Goal: Task Accomplishment & Management: Complete application form

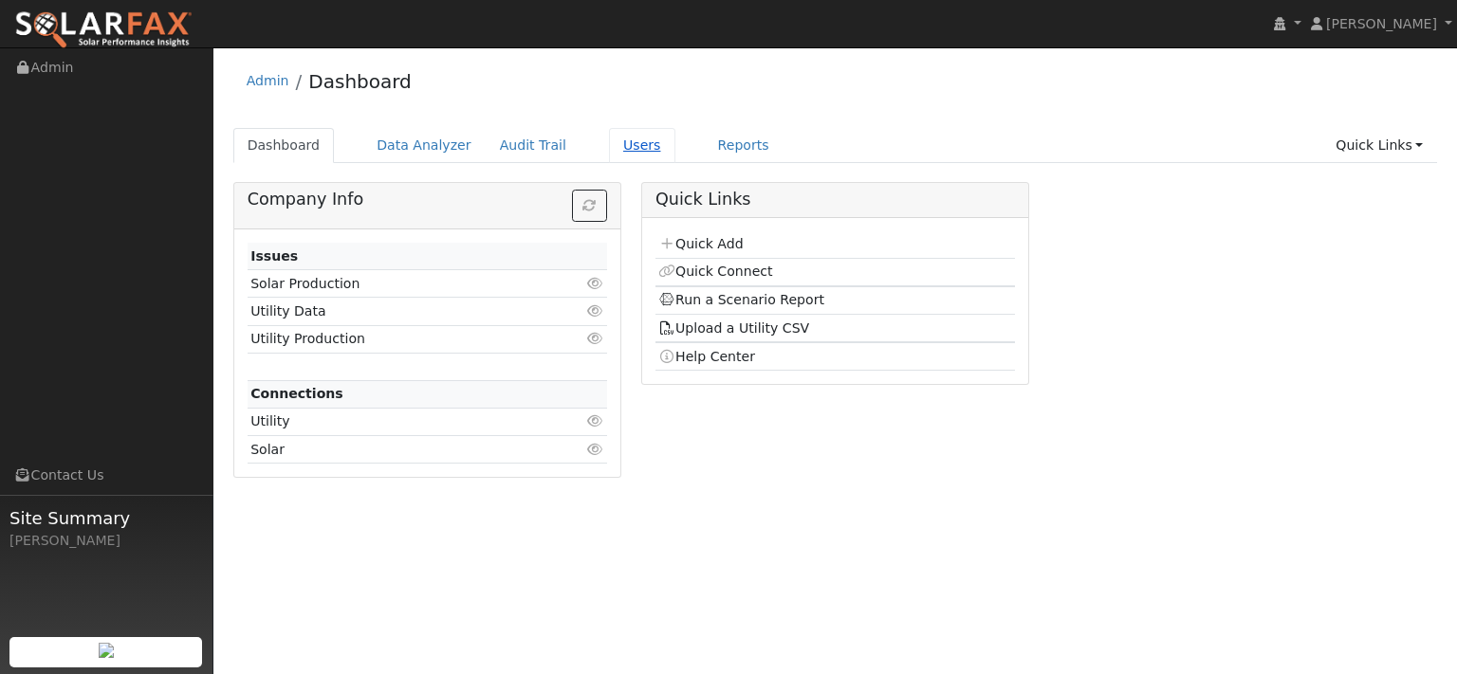
click at [675, 162] on link "Users" at bounding box center [642, 145] width 66 height 35
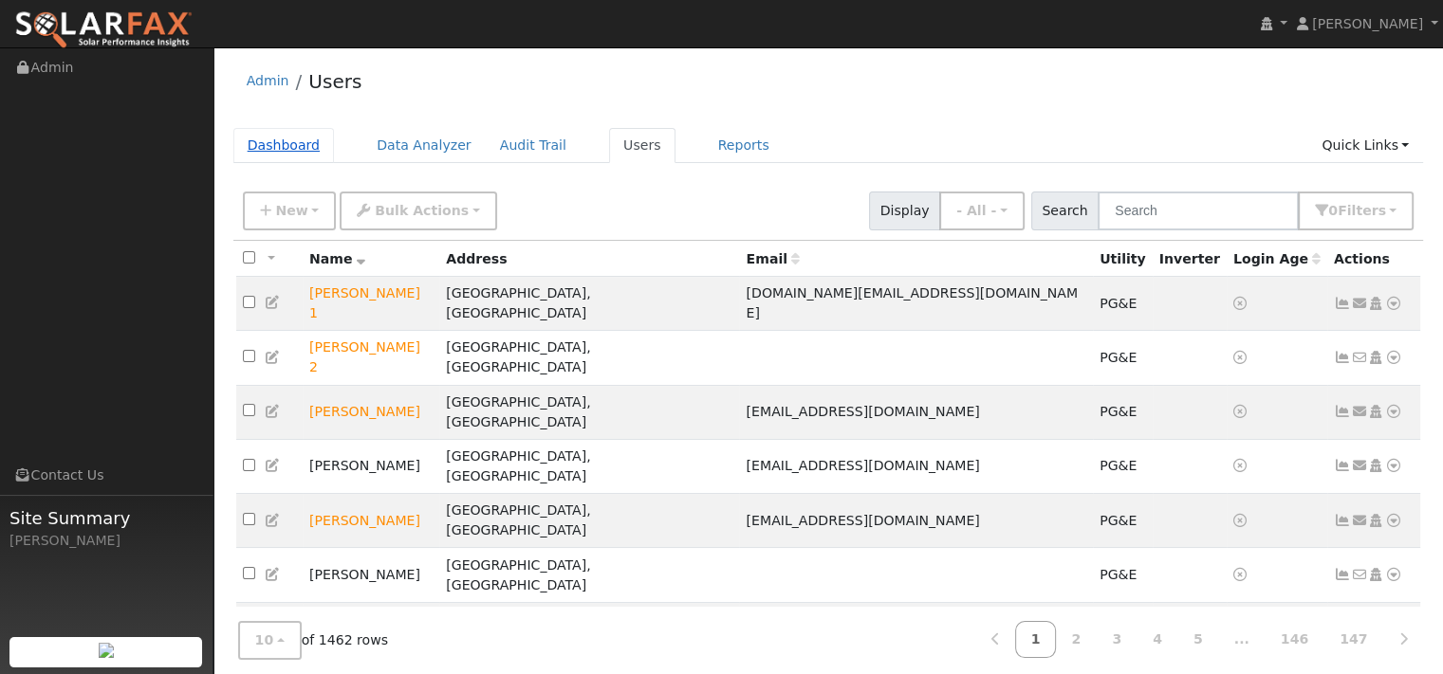
click at [305, 163] on link "Dashboard" at bounding box center [284, 145] width 102 height 35
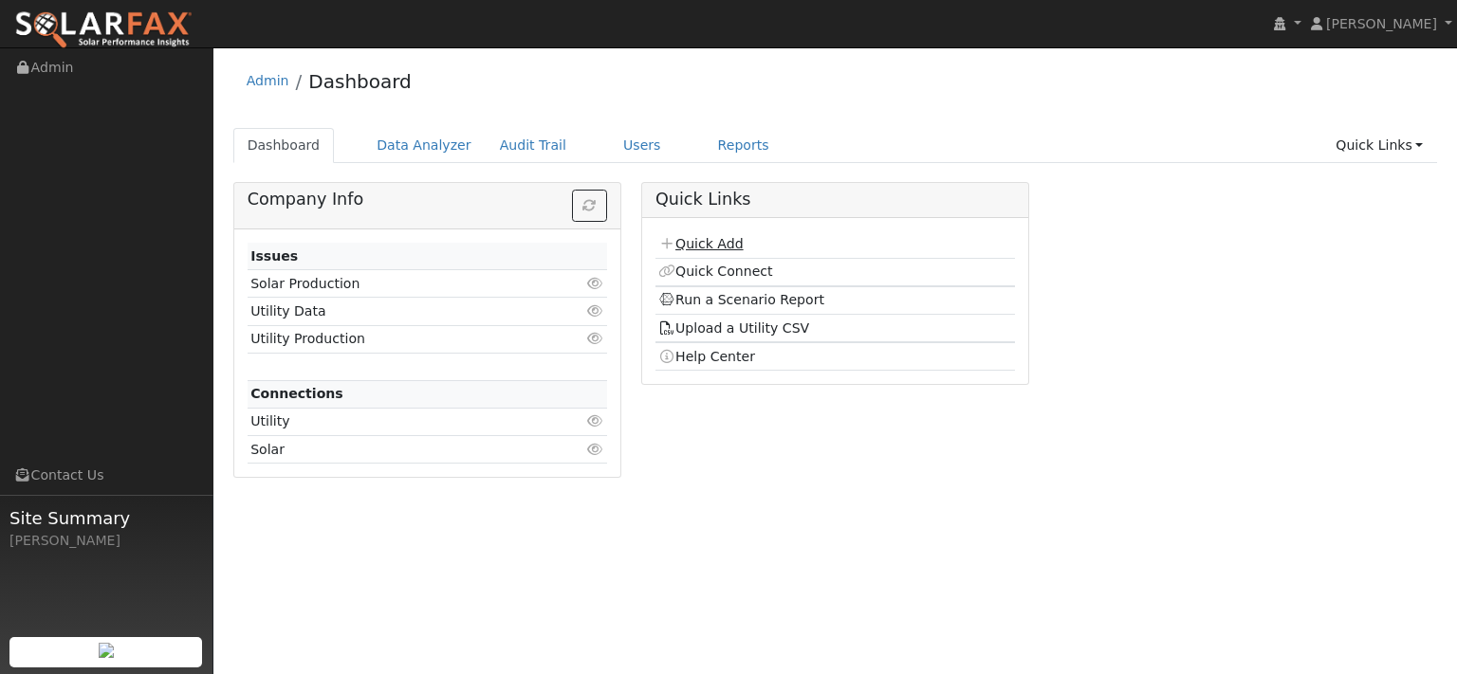
click at [725, 251] on link "Quick Add" at bounding box center [700, 243] width 84 height 15
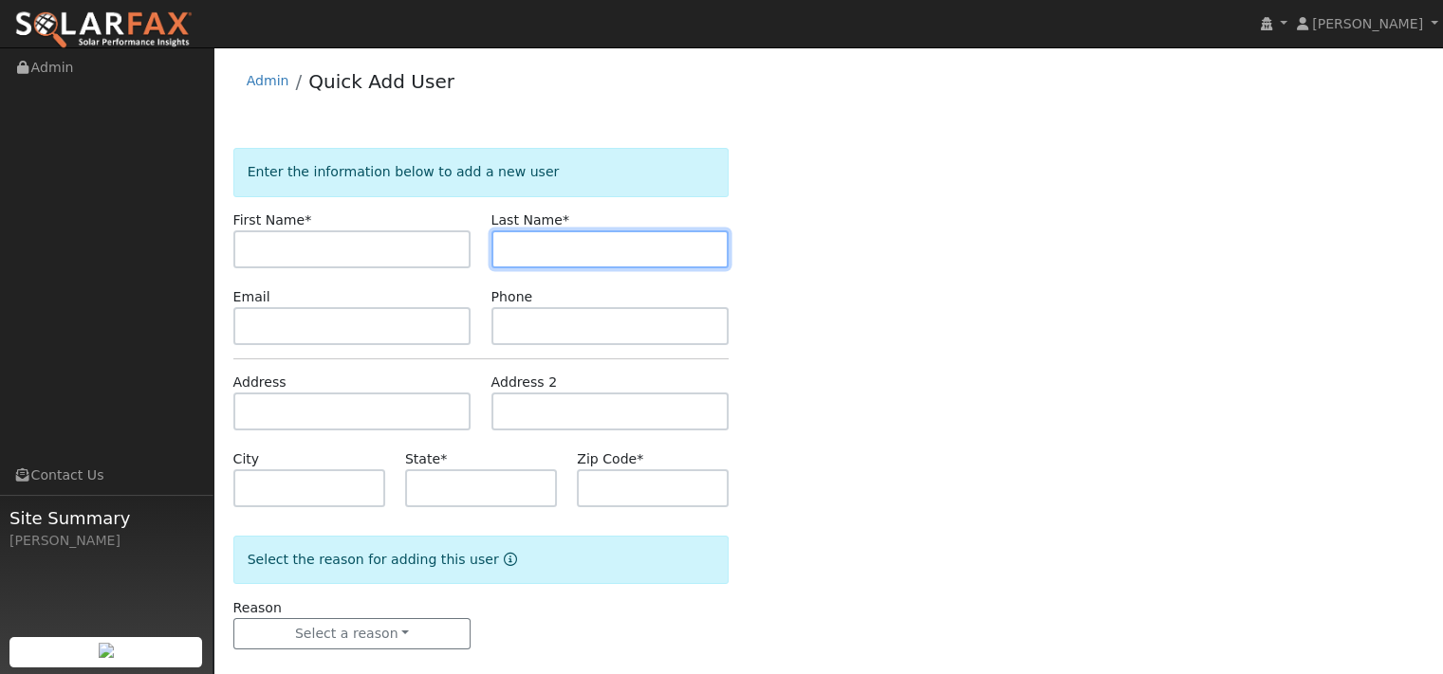
click at [592, 268] on input "text" at bounding box center [610, 250] width 238 height 38
paste input "[PERSON_NAME]"
type input "[PERSON_NAME]"
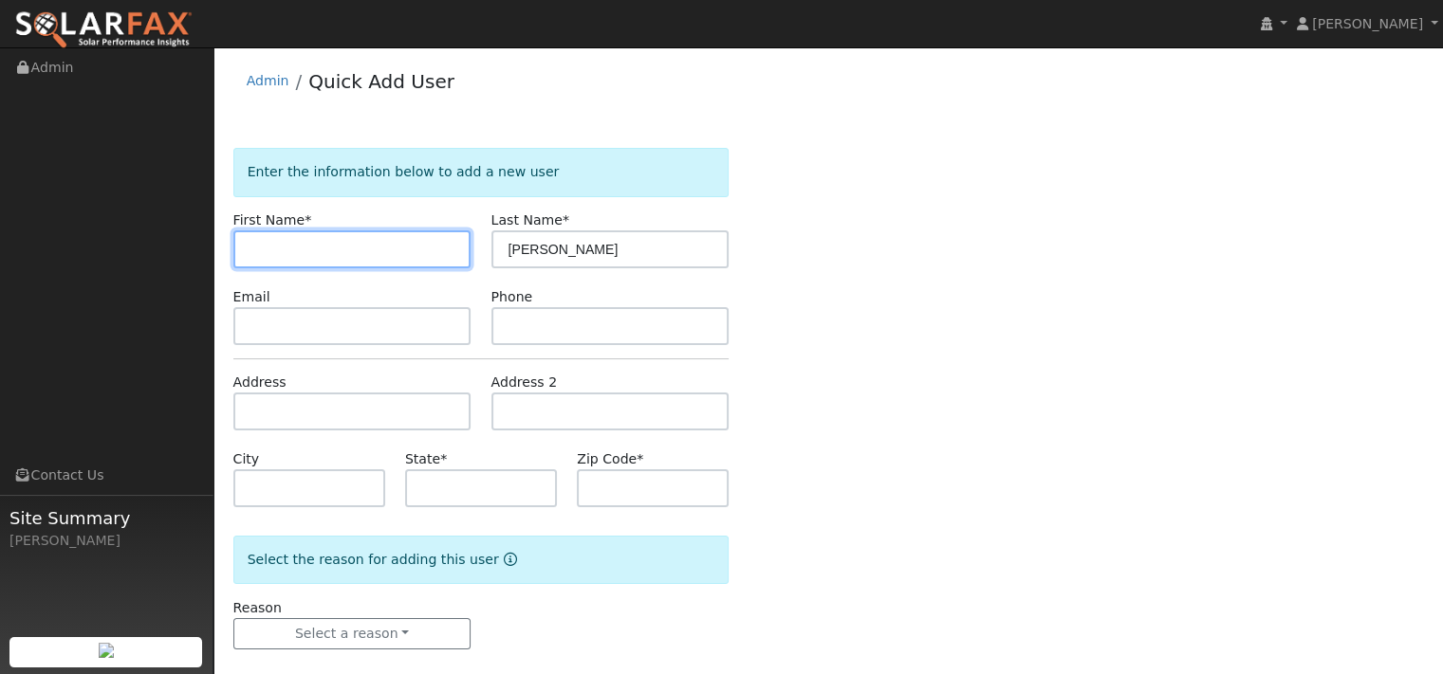
click at [277, 268] on input "text" at bounding box center [352, 250] width 238 height 38
paste input "[PERSON_NAME]"
type input "[PERSON_NAME]"
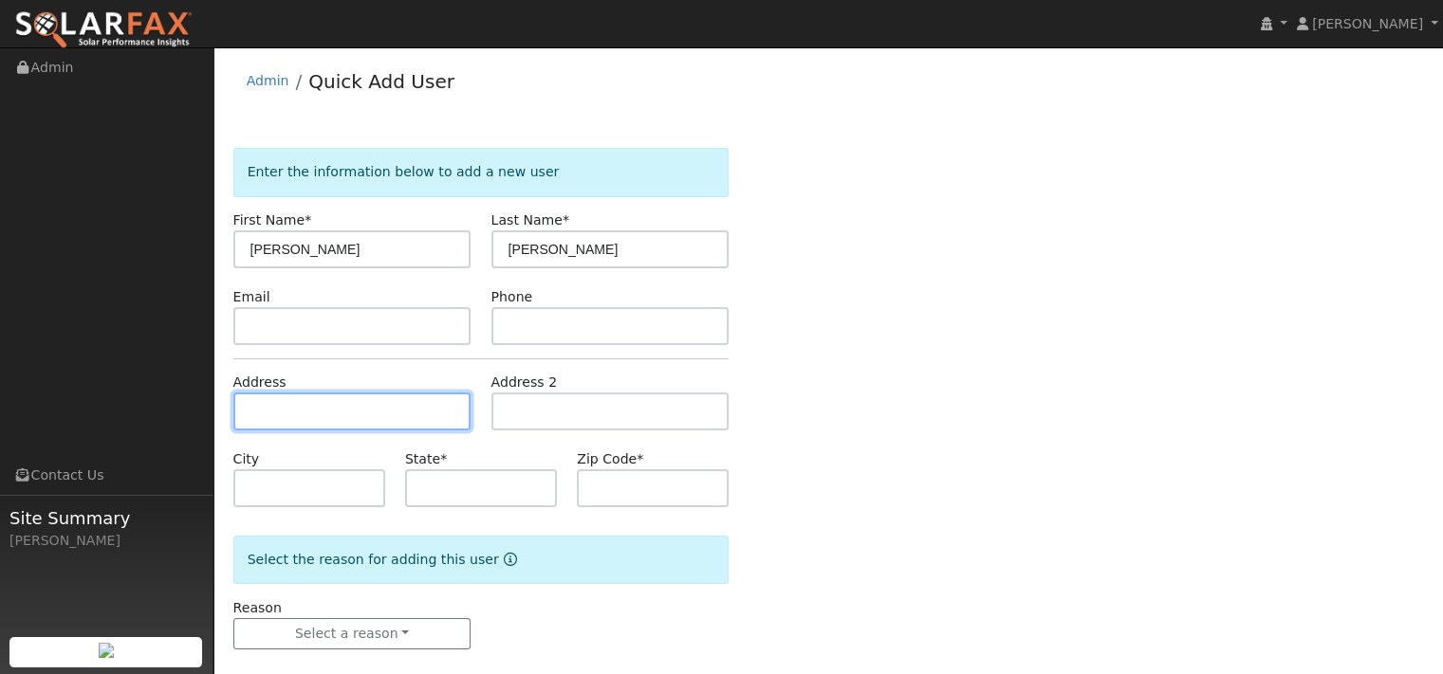
click at [389, 431] on input "text" at bounding box center [352, 412] width 238 height 38
paste input "[STREET_ADDRESS][PERSON_NAME]"
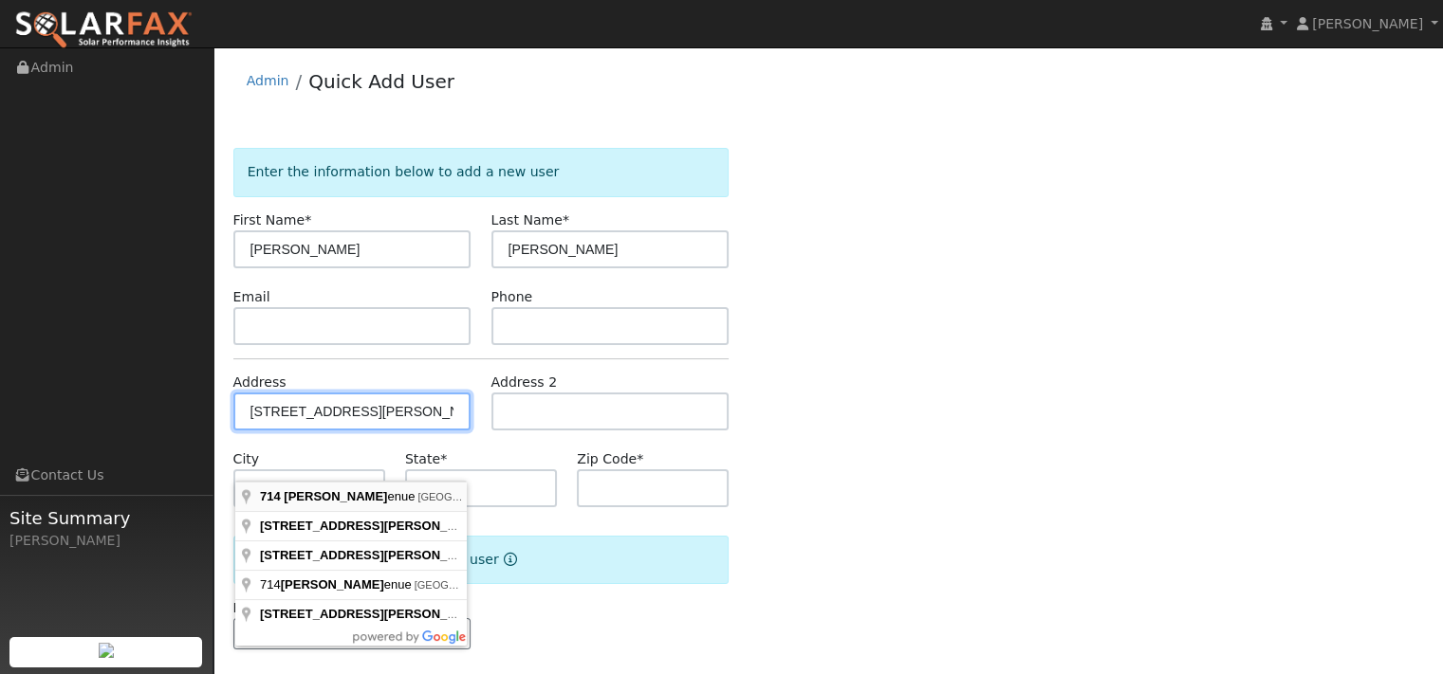
type input "[STREET_ADDRESS][PERSON_NAME]"
type input "[GEOGRAPHIC_DATA]"
type input "CA"
type input "94706"
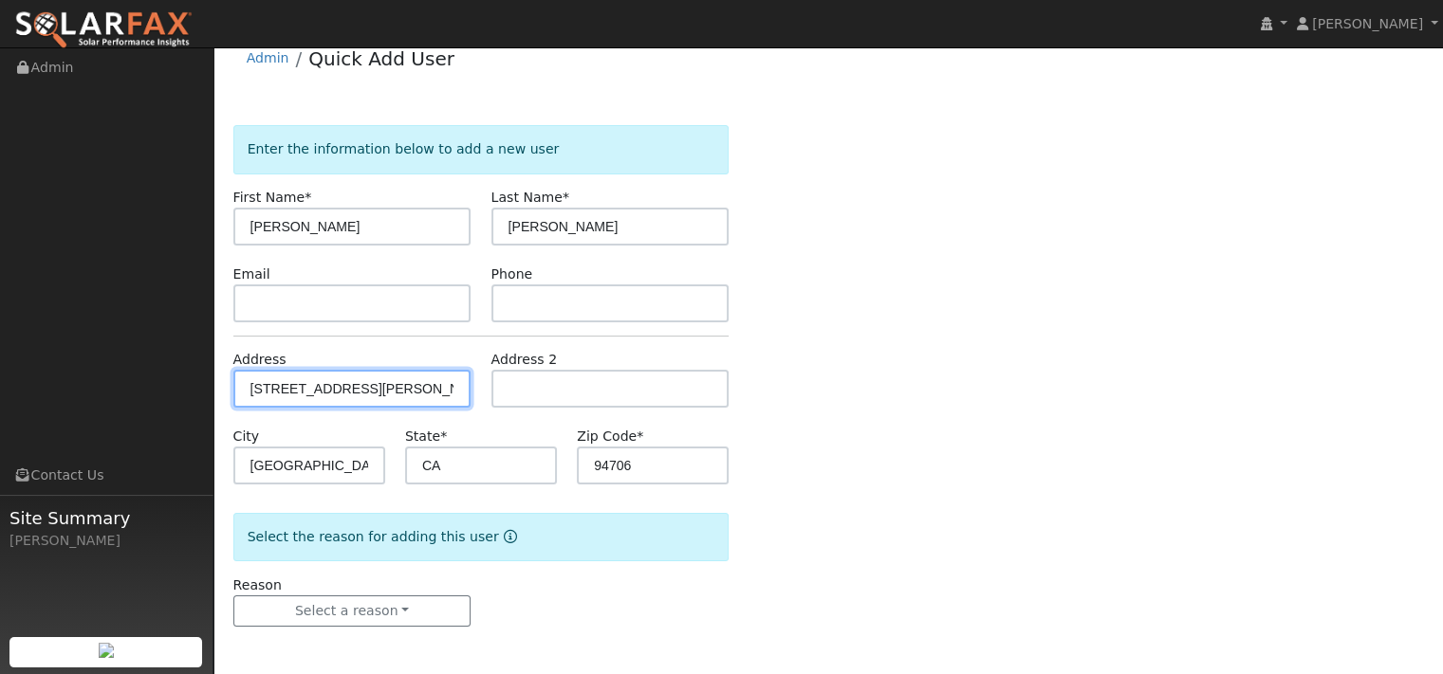
scroll to position [104, 0]
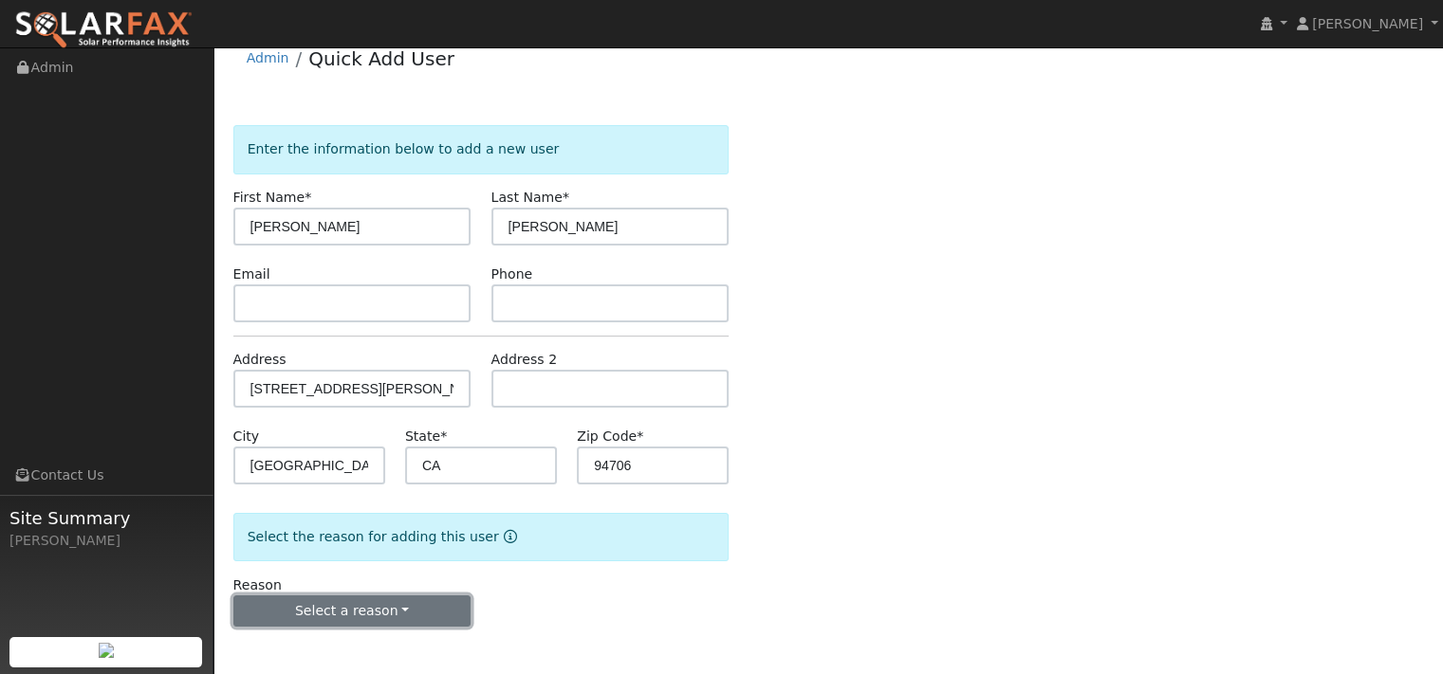
click at [385, 600] on button "Select a reason" at bounding box center [352, 612] width 238 height 32
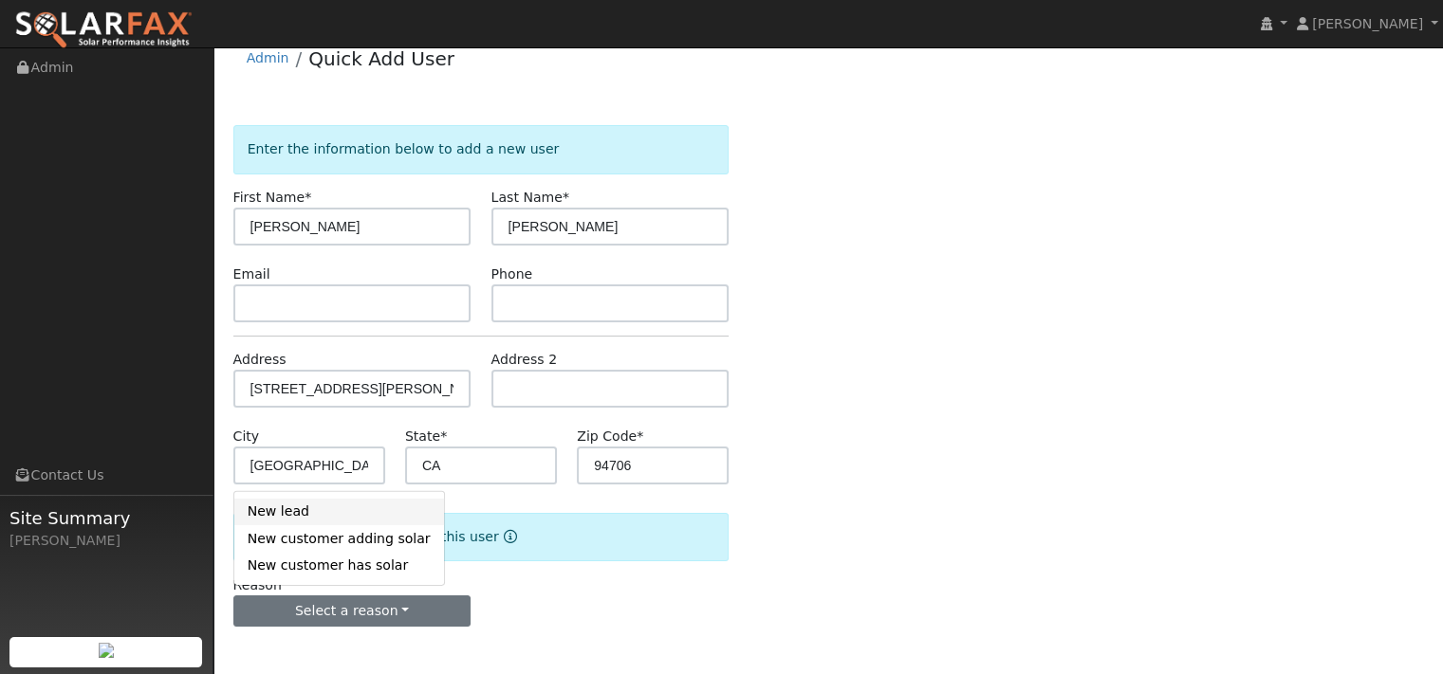
click at [310, 499] on link "New lead" at bounding box center [339, 512] width 210 height 27
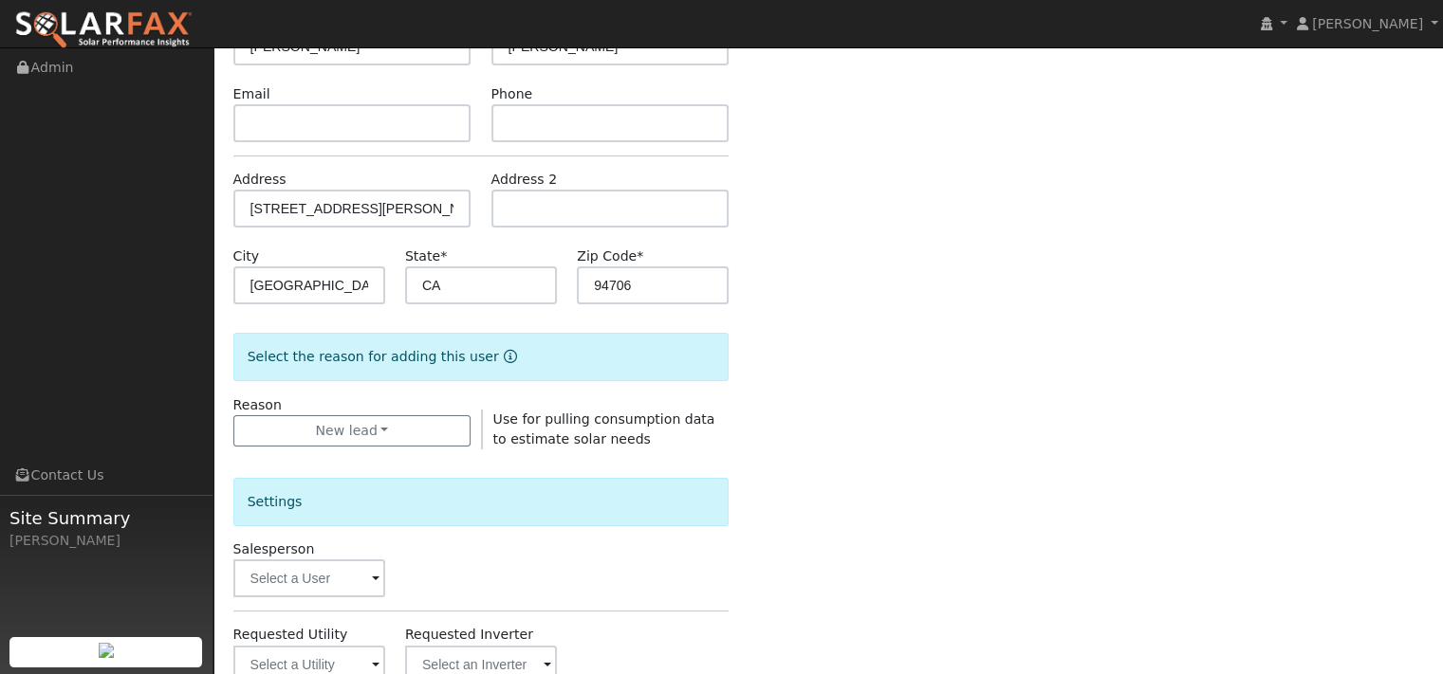
scroll to position [484, 0]
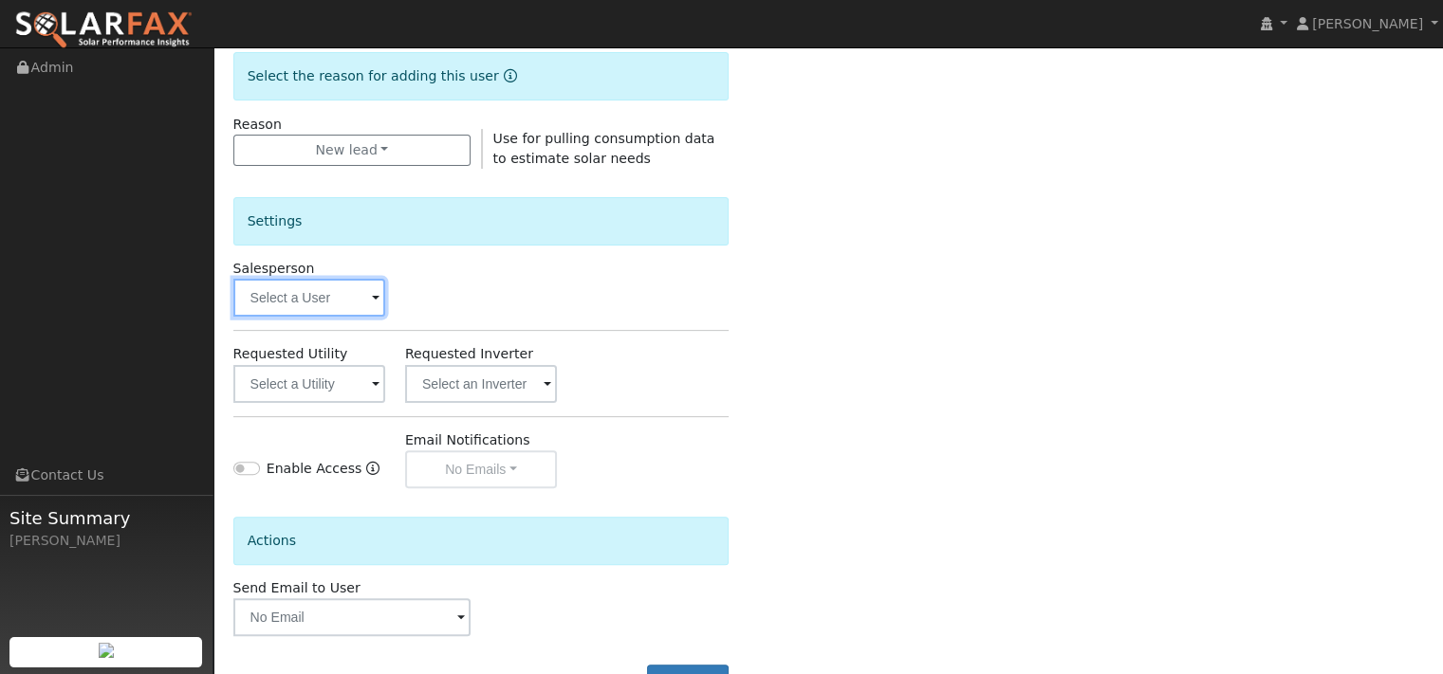
click at [349, 317] on input "text" at bounding box center [309, 298] width 152 height 38
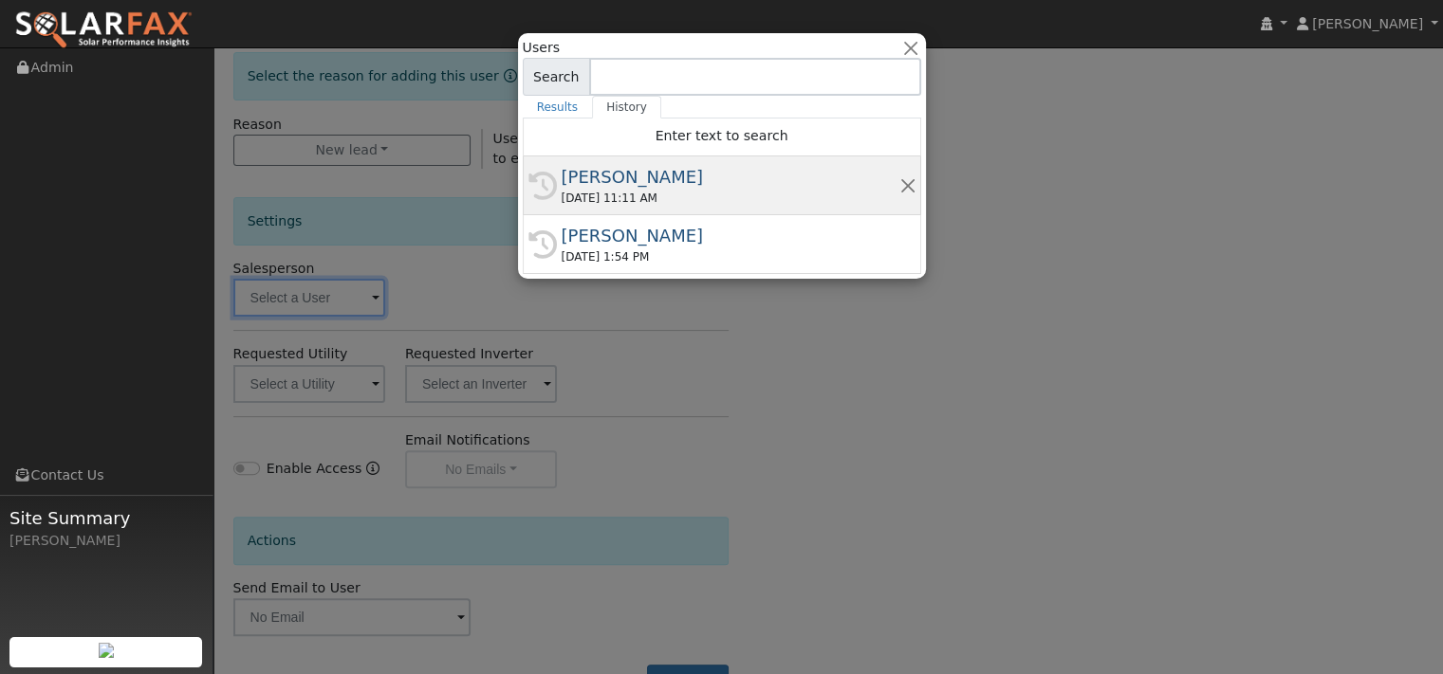
click at [608, 207] on div "08/14/2025 11:11 AM" at bounding box center [731, 198] width 338 height 17
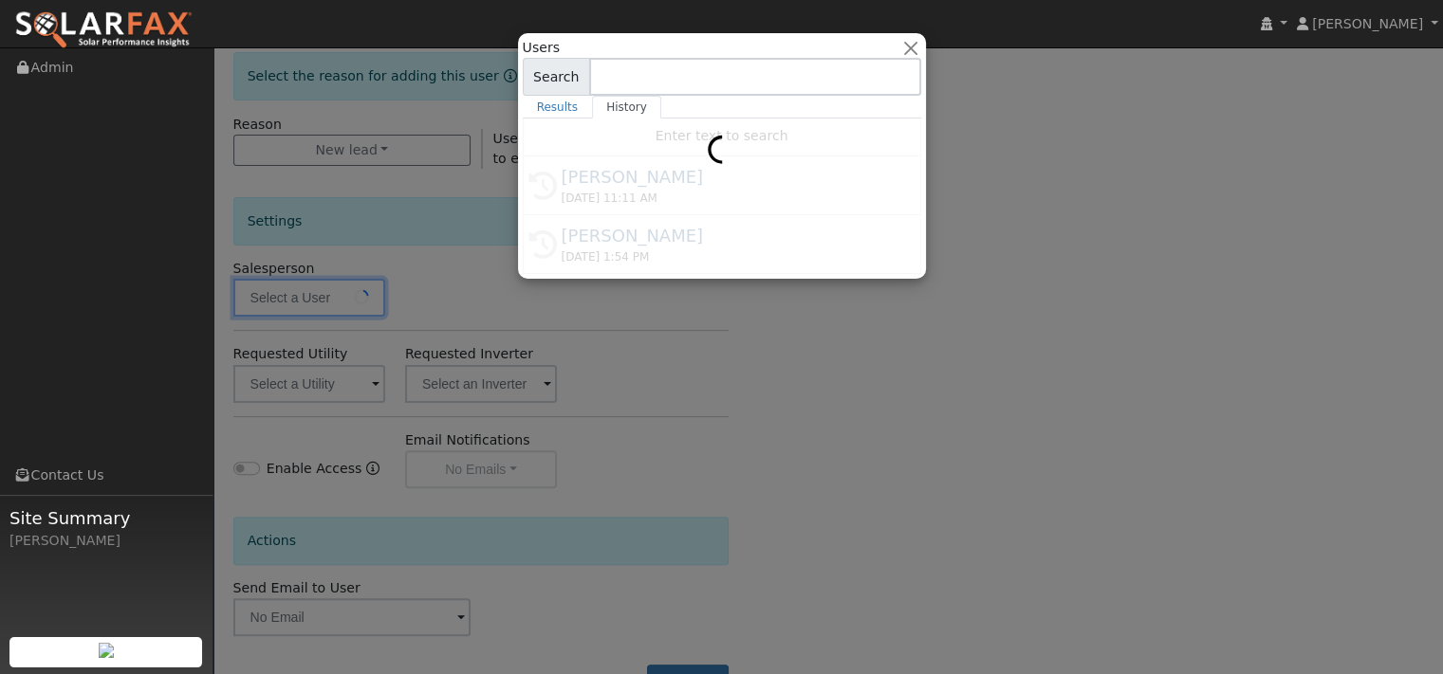
type input "[PERSON_NAME]"
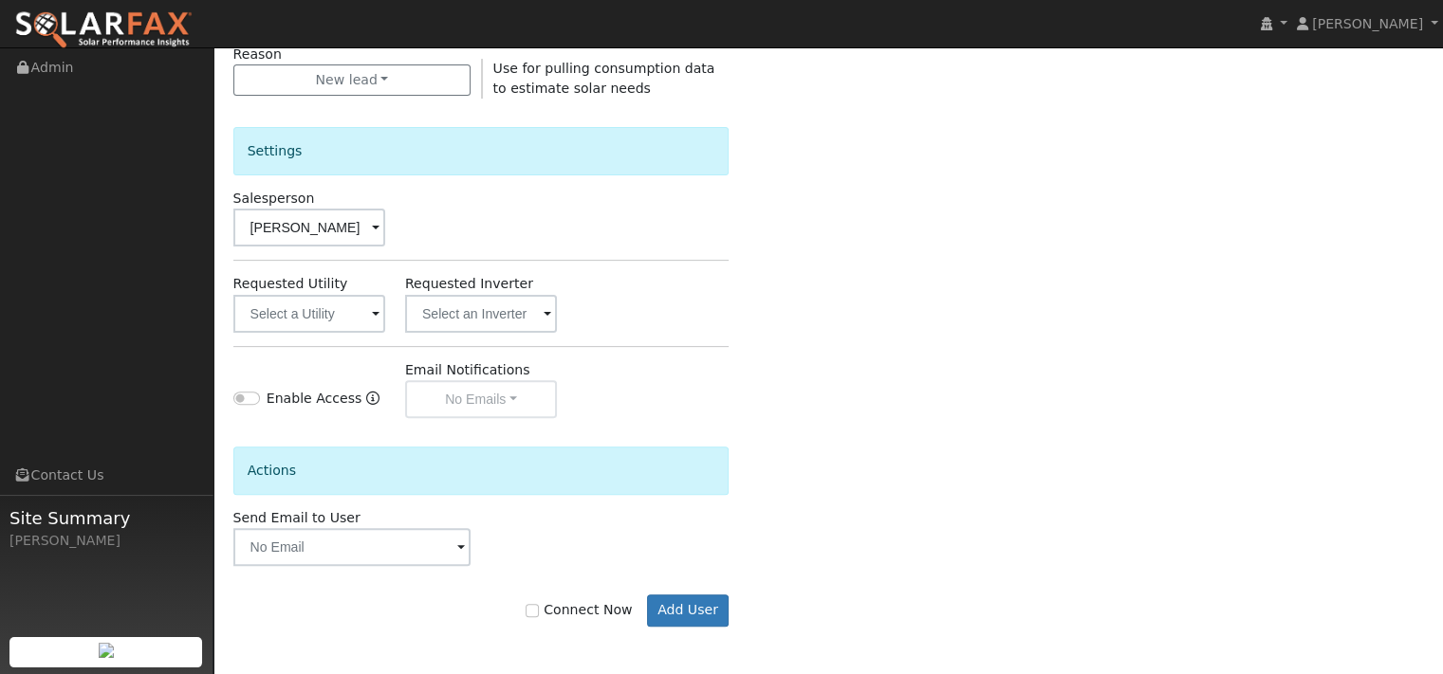
scroll to position [674, 0]
click at [376, 305] on span at bounding box center [376, 316] width 8 height 22
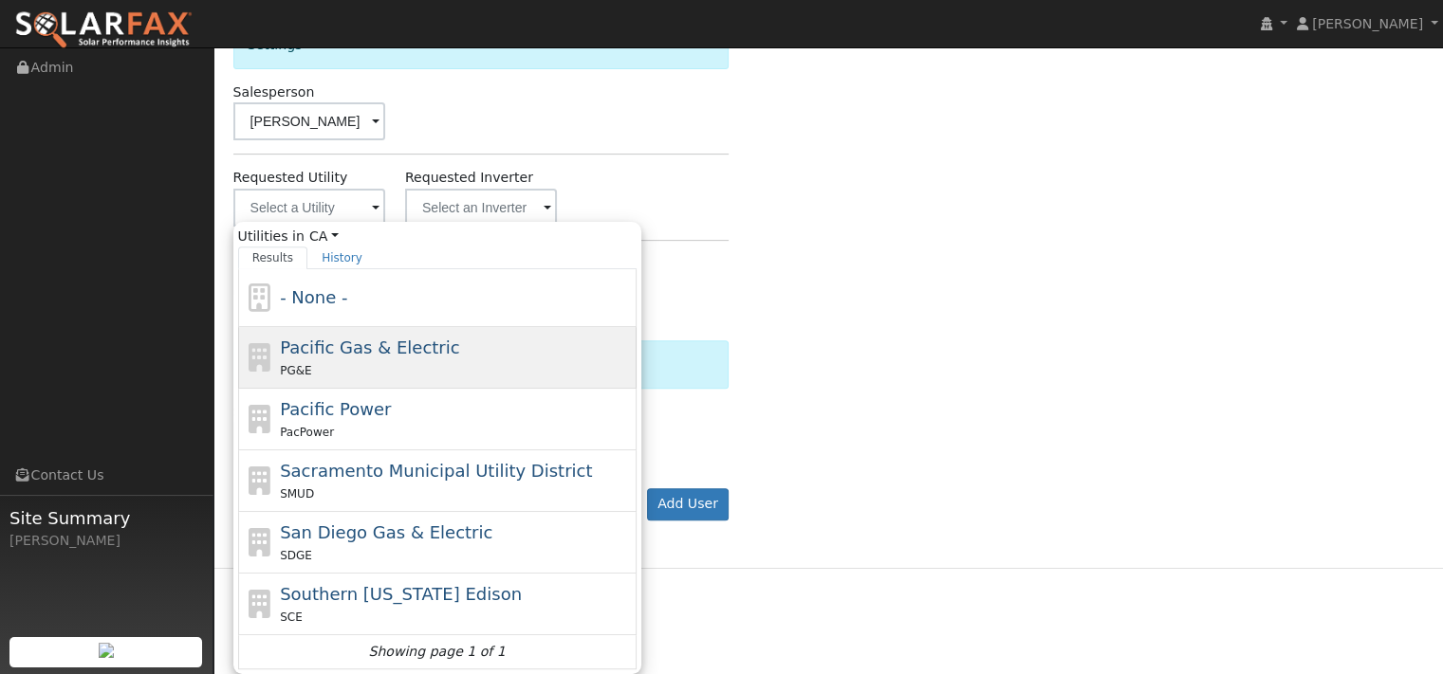
click at [315, 358] on span "Pacific Gas & Electric" at bounding box center [369, 348] width 179 height 20
type input "Pacific Gas & Electric"
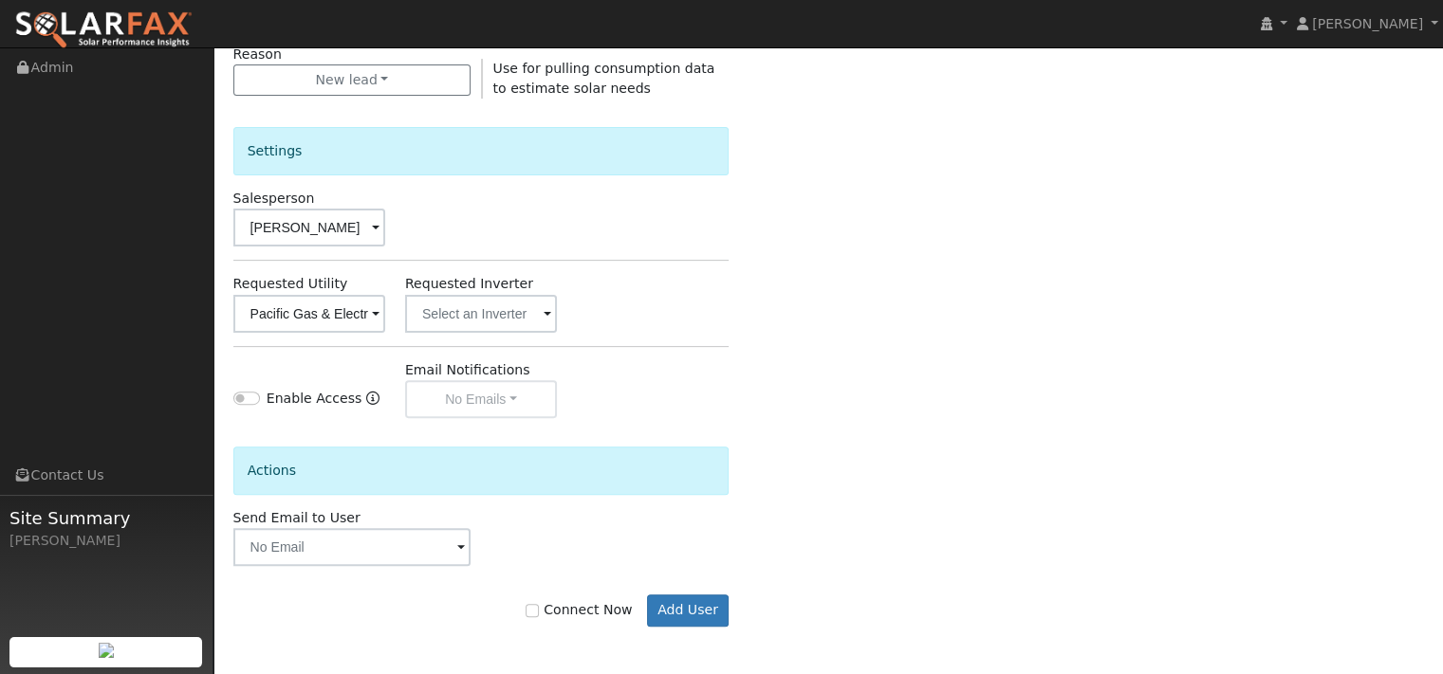
scroll to position [721, 0]
click at [526, 610] on input "Connect Now" at bounding box center [532, 610] width 13 height 13
checkbox input "true"
click at [669, 606] on button "Add User" at bounding box center [688, 611] width 83 height 32
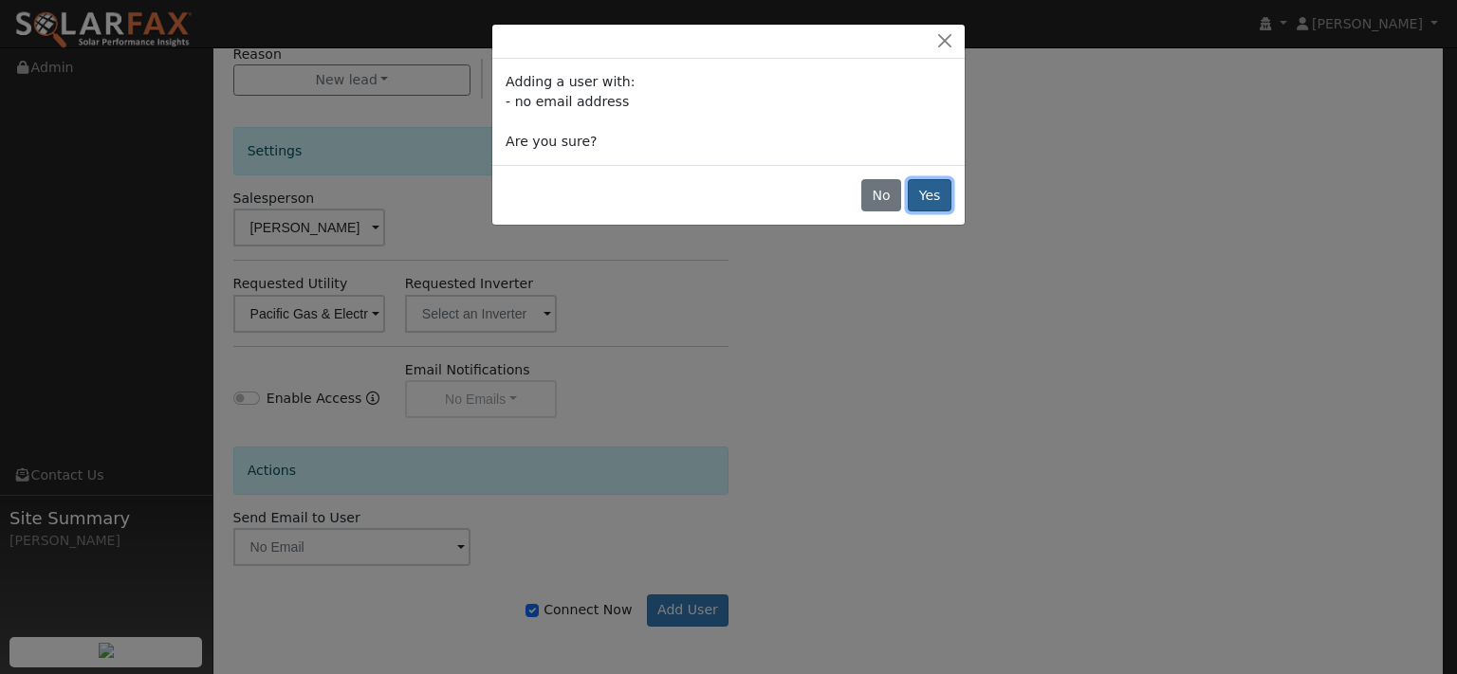
click at [931, 212] on button "Yes" at bounding box center [930, 195] width 44 height 32
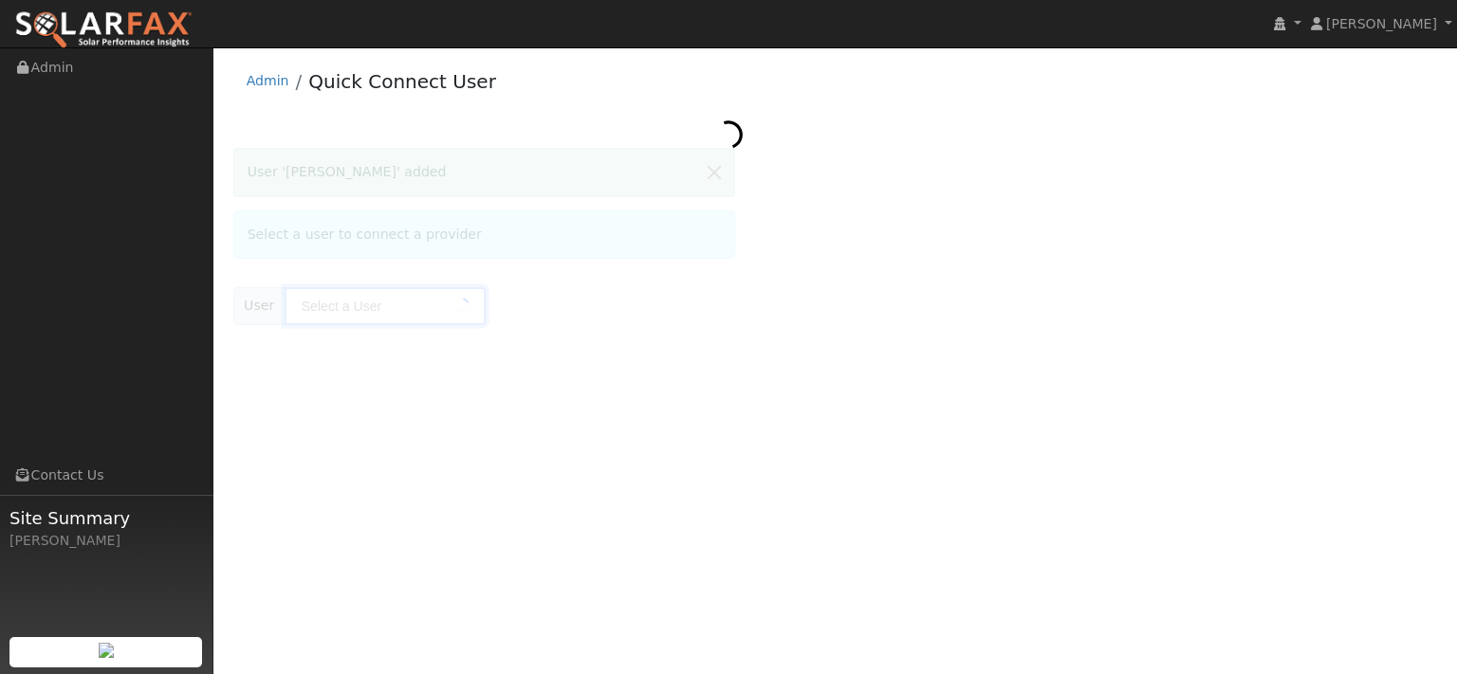
type input "[PERSON_NAME]"
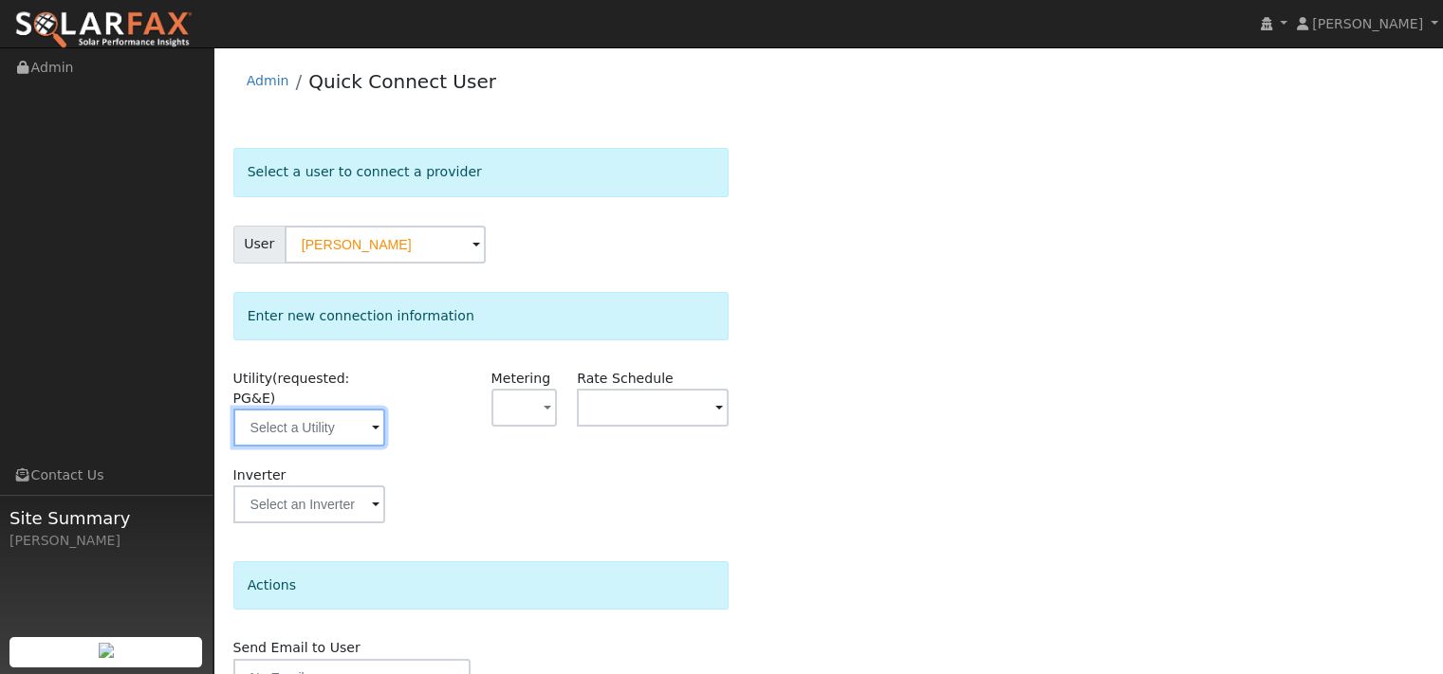
click at [312, 447] on input "text" at bounding box center [309, 428] width 152 height 38
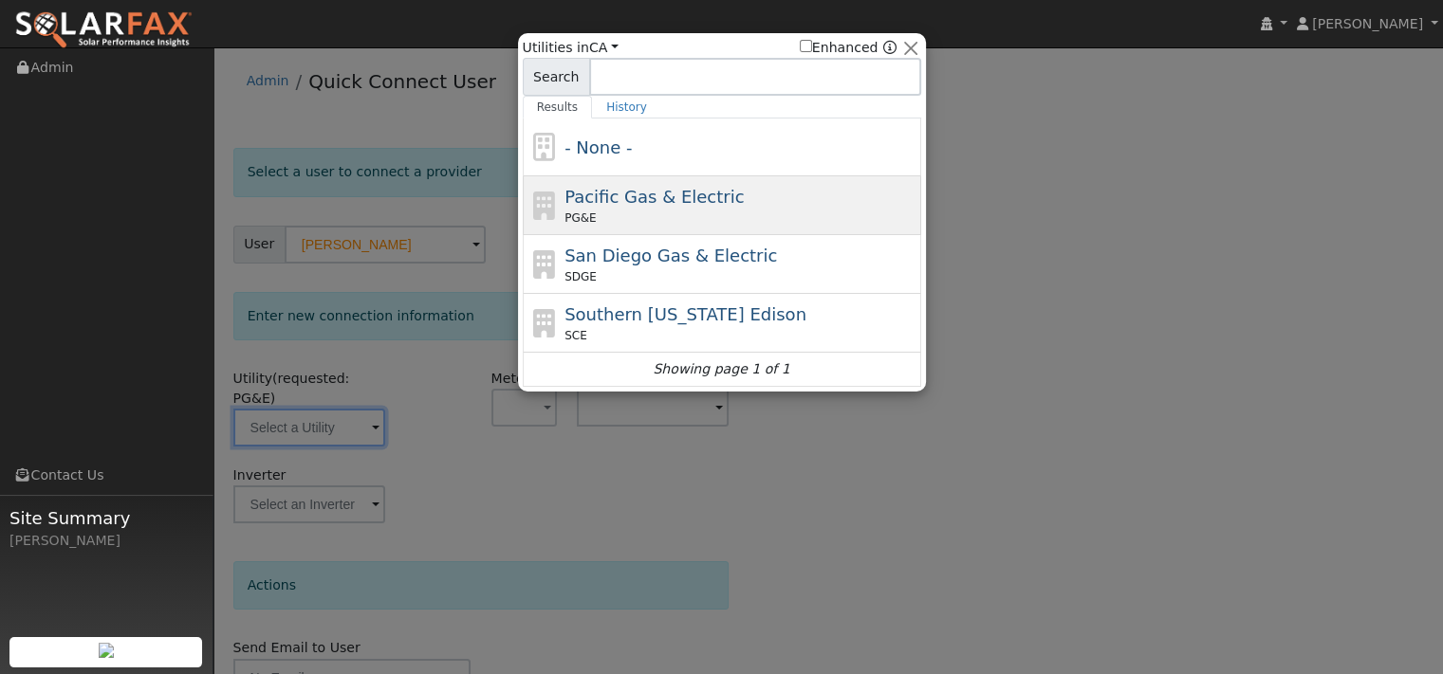
click at [590, 219] on span "PG&E" at bounding box center [579, 218] width 31 height 17
type input "PG&E"
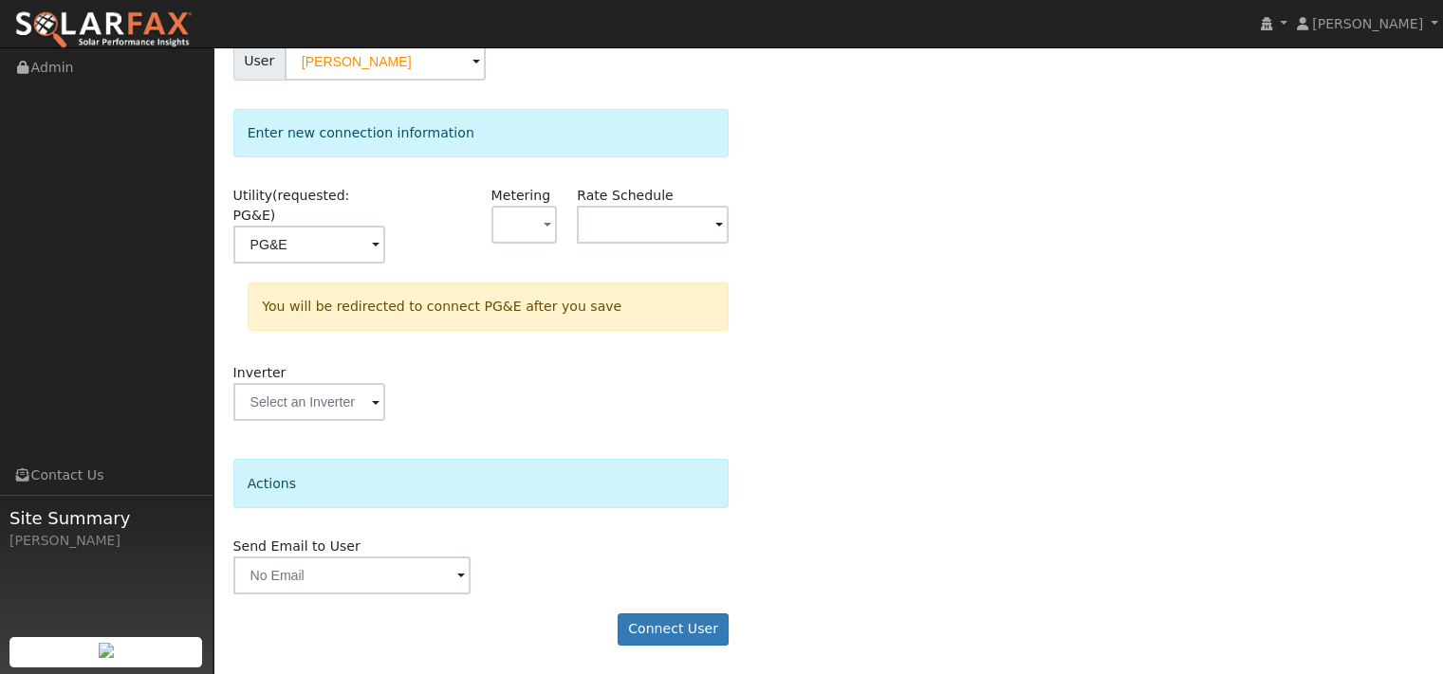
scroll to position [273, 0]
click at [641, 630] on button "Connect User" at bounding box center [674, 630] width 112 height 32
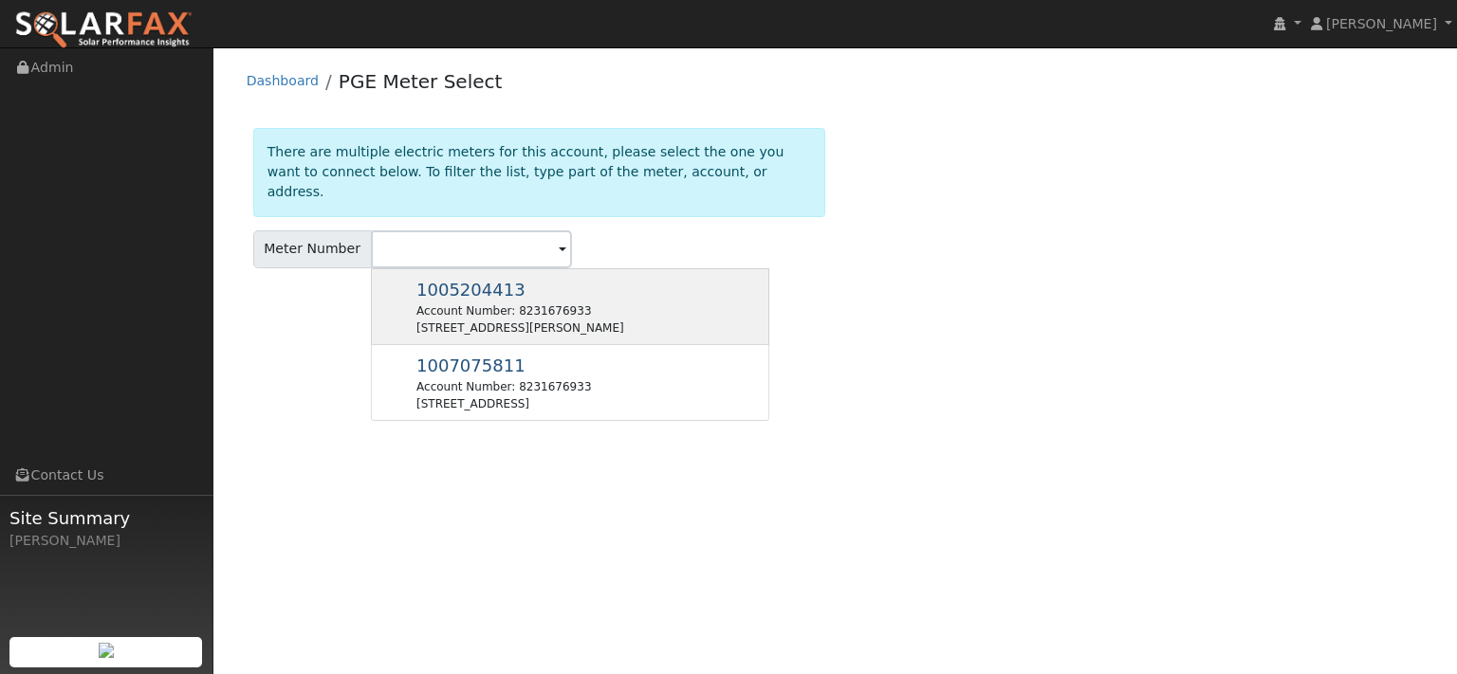
click at [518, 320] on div "Account Number: 8231676933" at bounding box center [520, 311] width 208 height 17
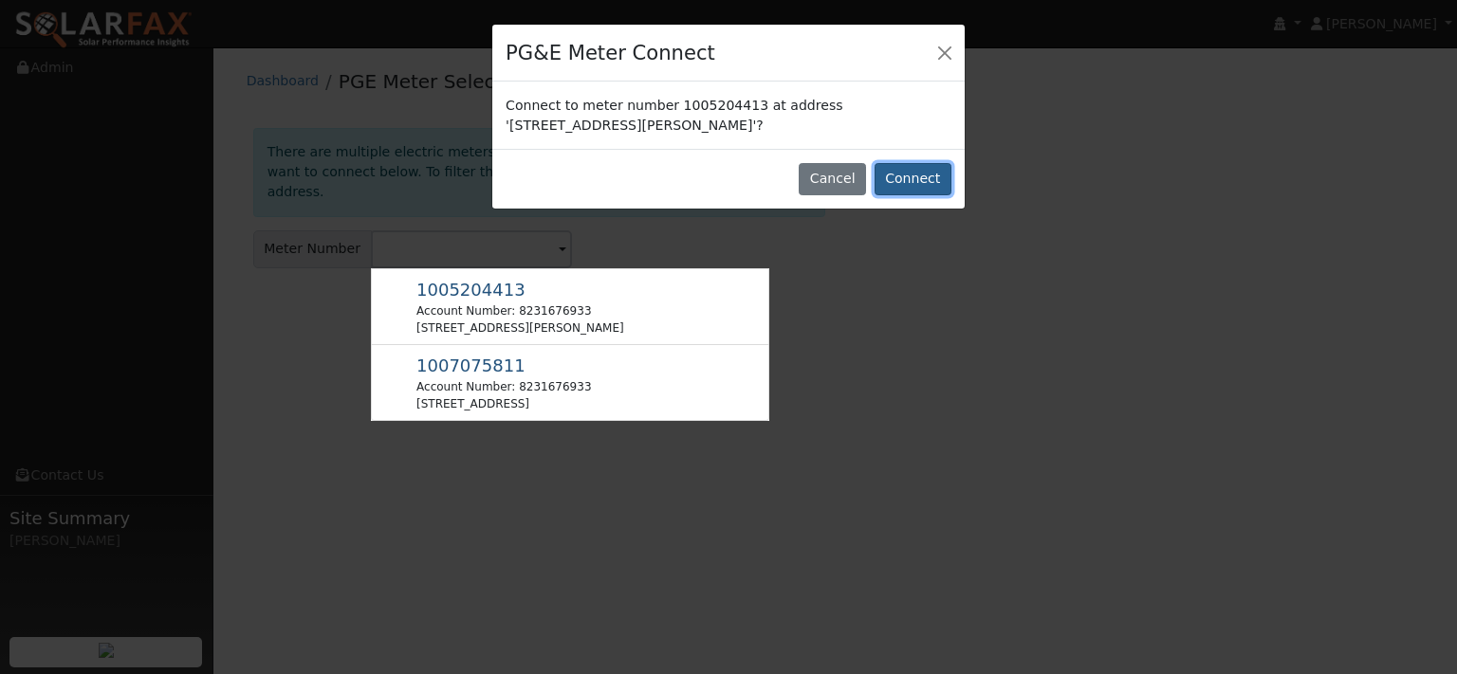
click at [910, 195] on button "Connect" at bounding box center [913, 179] width 77 height 32
